Goal: Navigation & Orientation: Find specific page/section

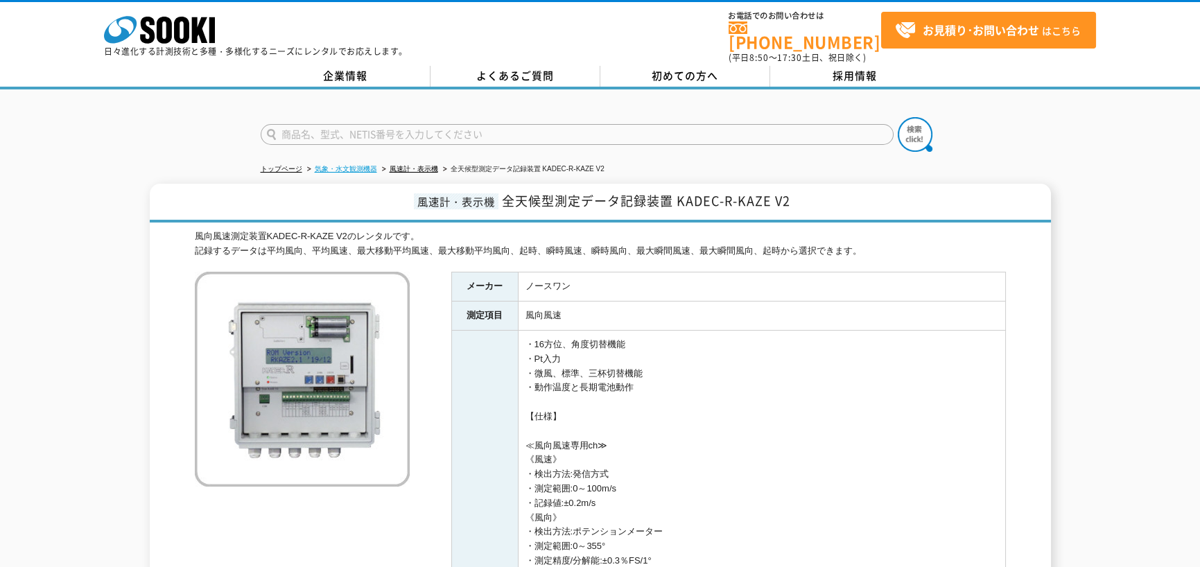
click at [341, 165] on link "気象・水文観測機器" at bounding box center [346, 169] width 62 height 8
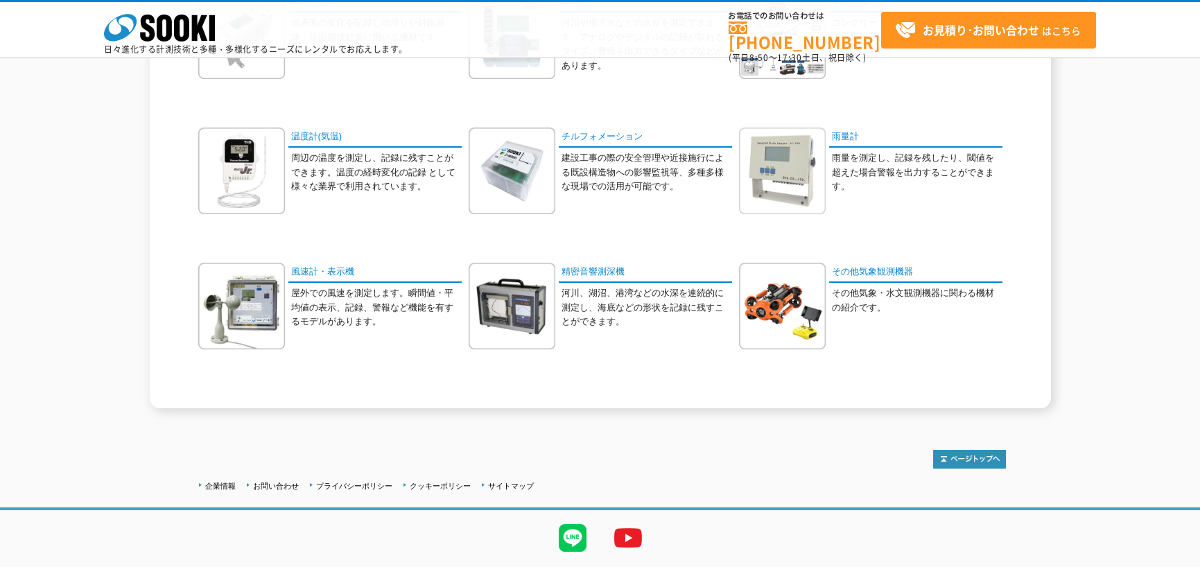
scroll to position [411, 0]
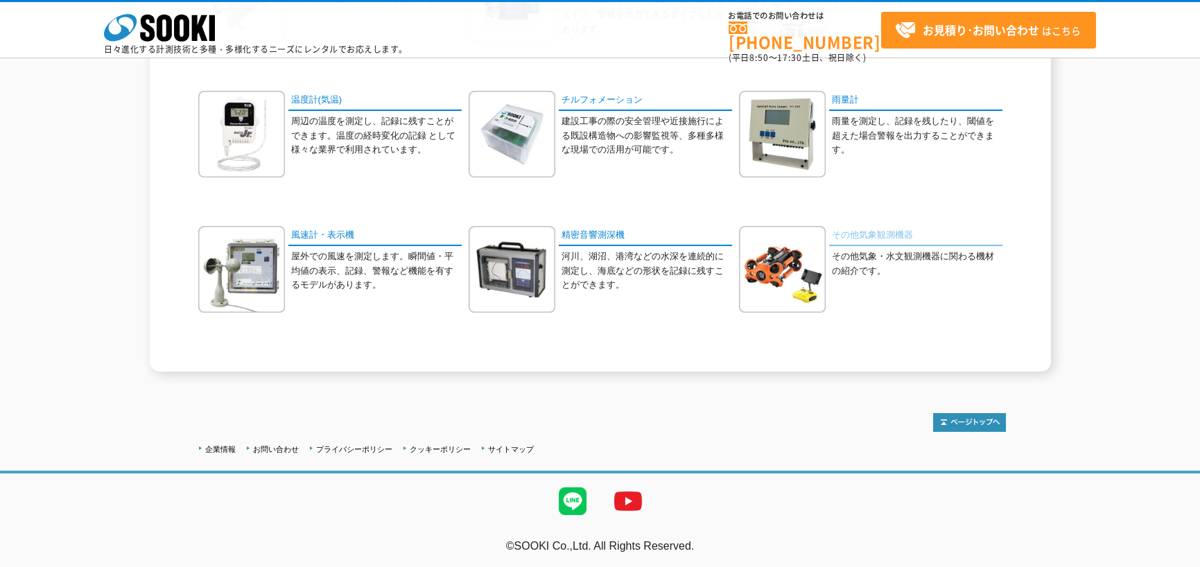
click at [875, 234] on link "その他気象観測機器" at bounding box center [915, 236] width 173 height 20
